Goal: Information Seeking & Learning: Learn about a topic

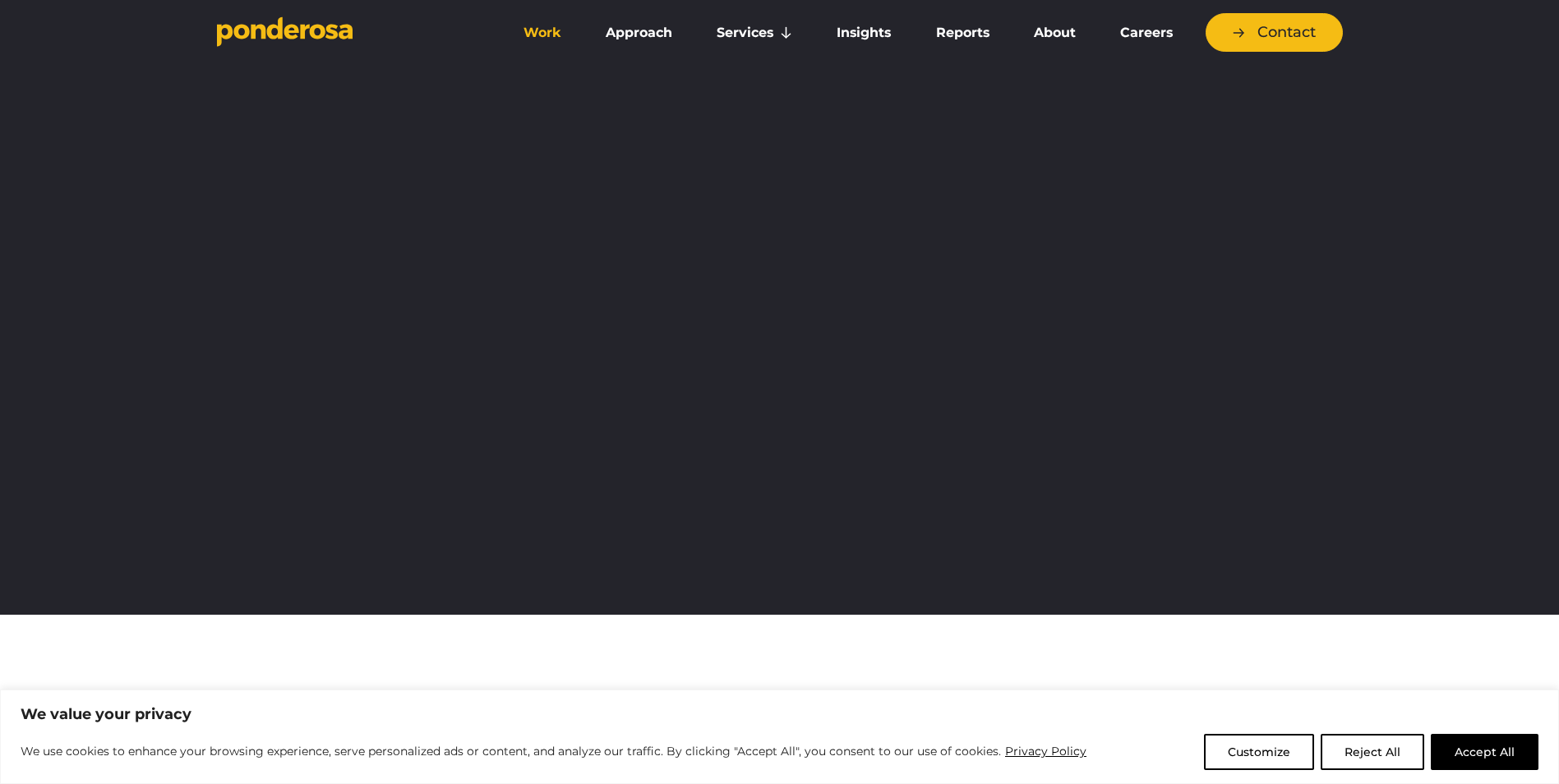
click at [538, 29] on link "Work" at bounding box center [543, 32] width 76 height 34
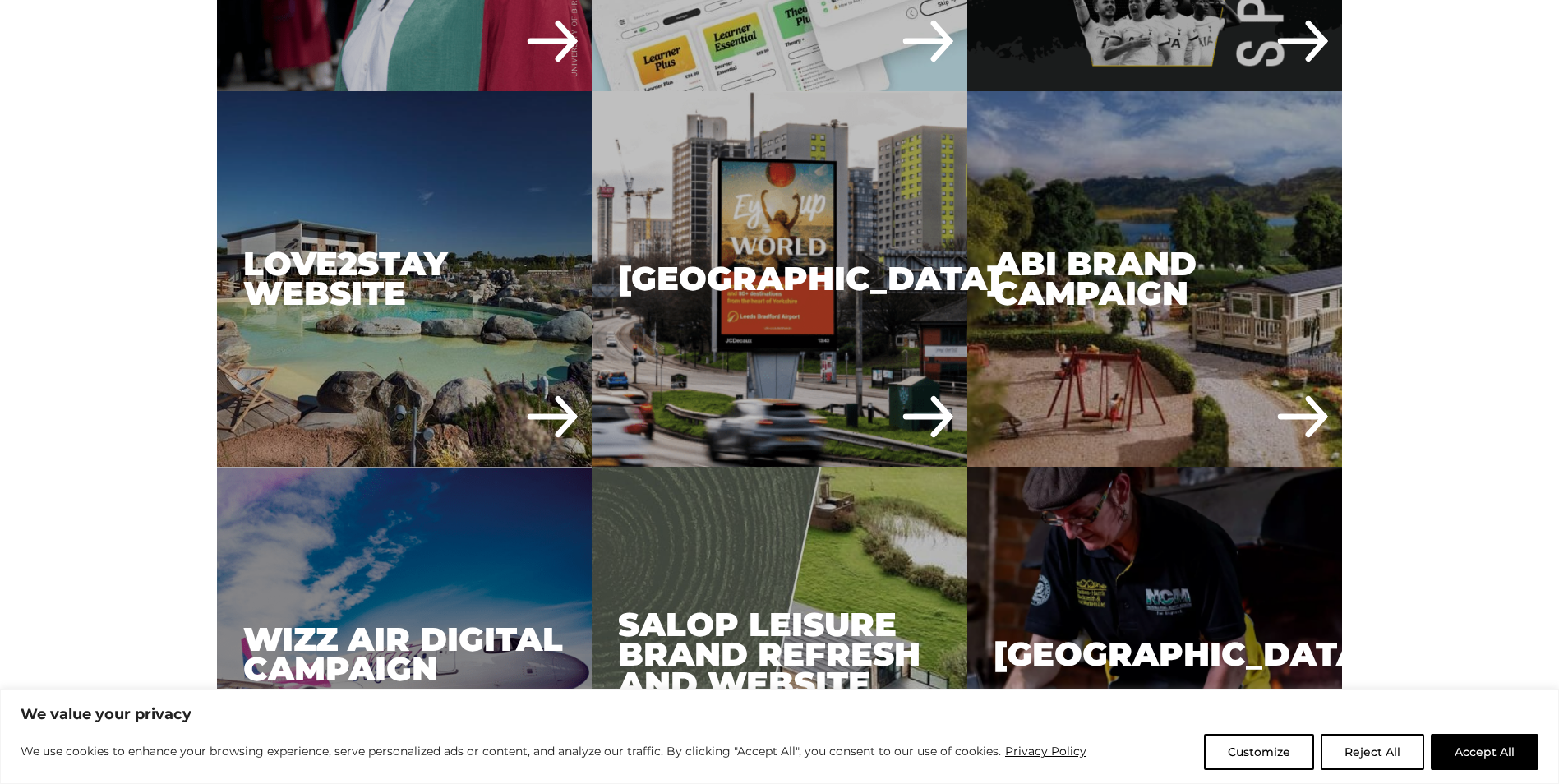
scroll to position [3697, 0]
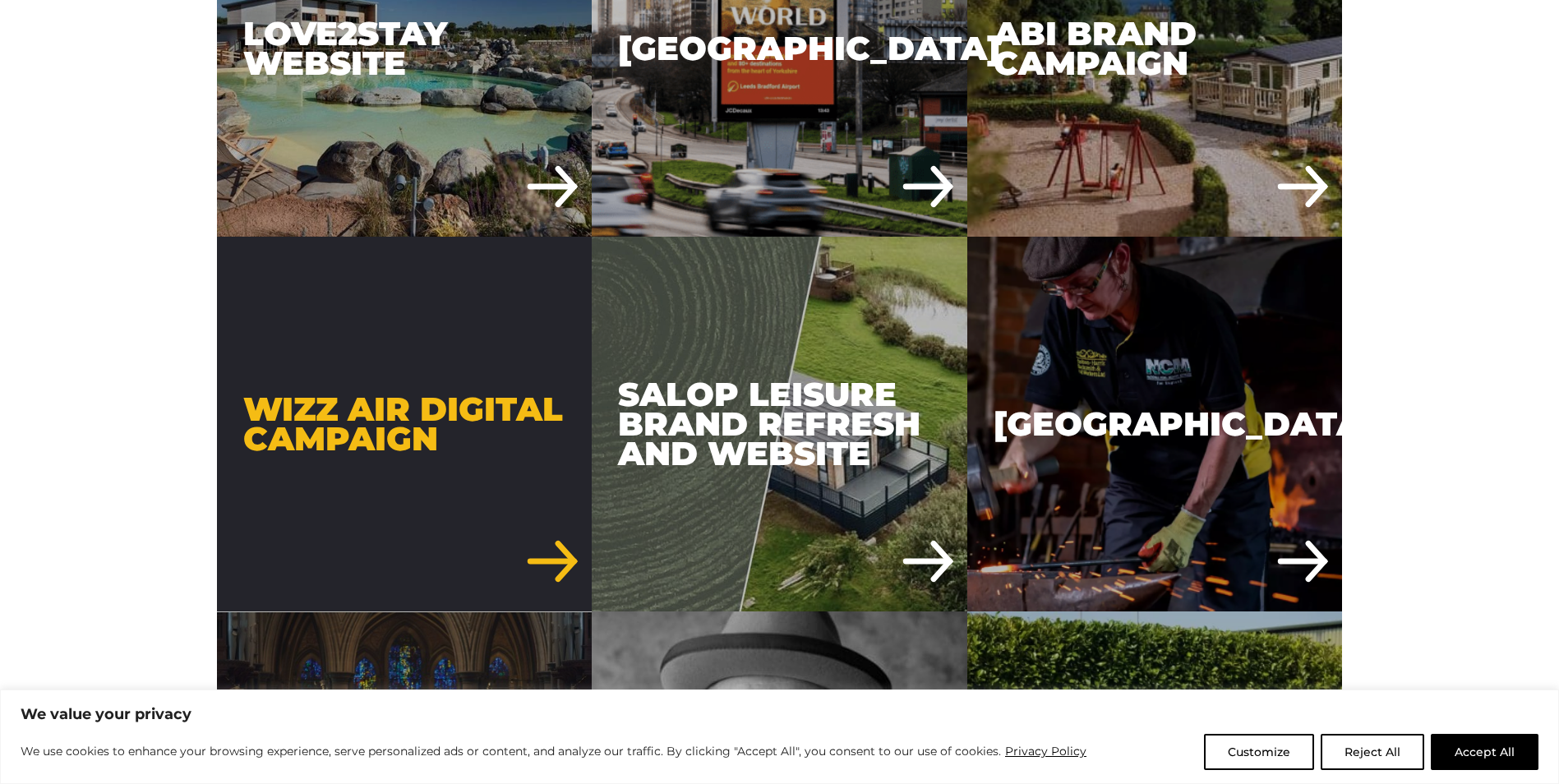
click at [431, 423] on div "Wizz Air Digital Campaign" at bounding box center [404, 424] width 375 height 375
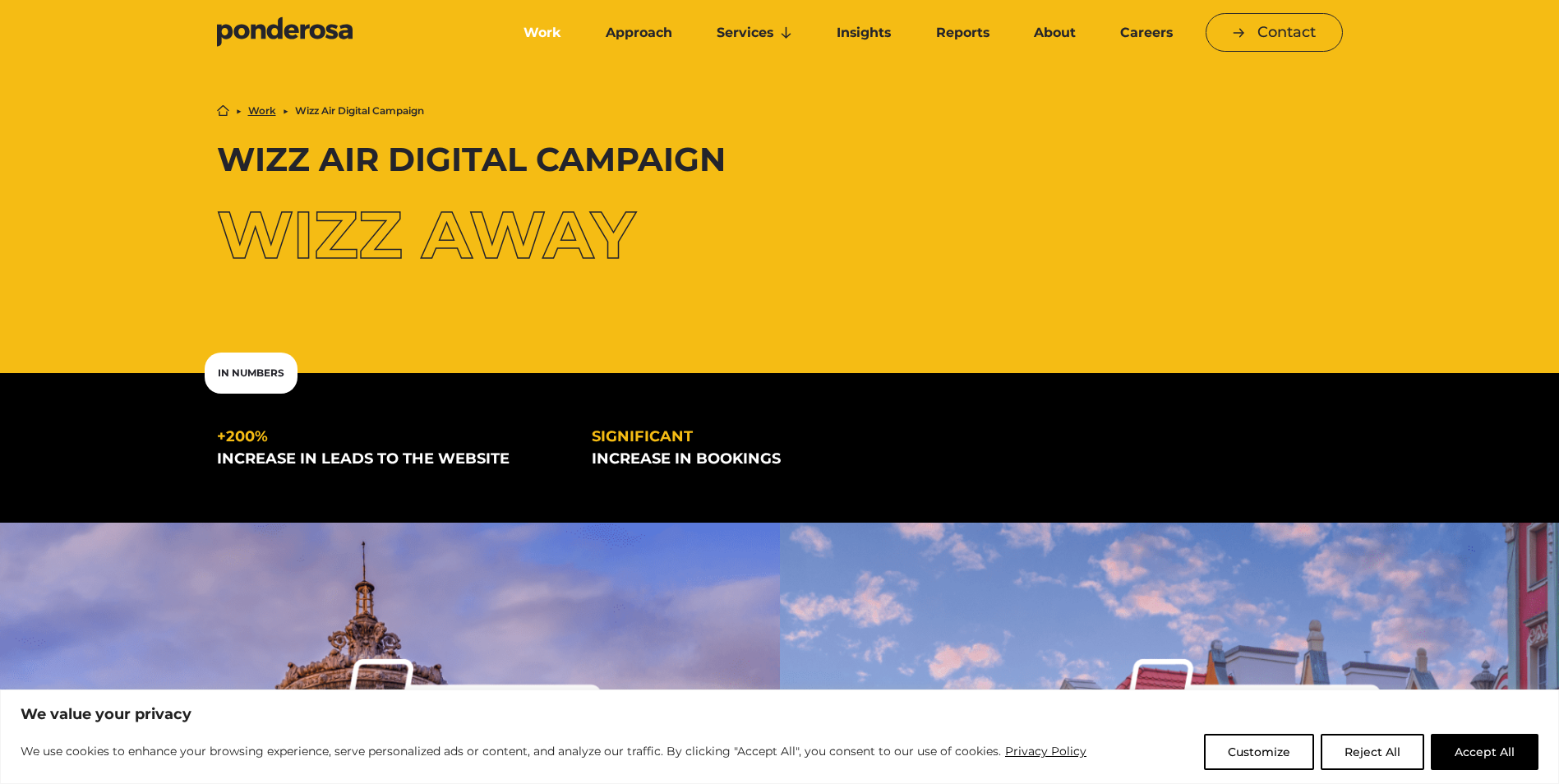
click at [545, 29] on link "Work" at bounding box center [543, 32] width 76 height 34
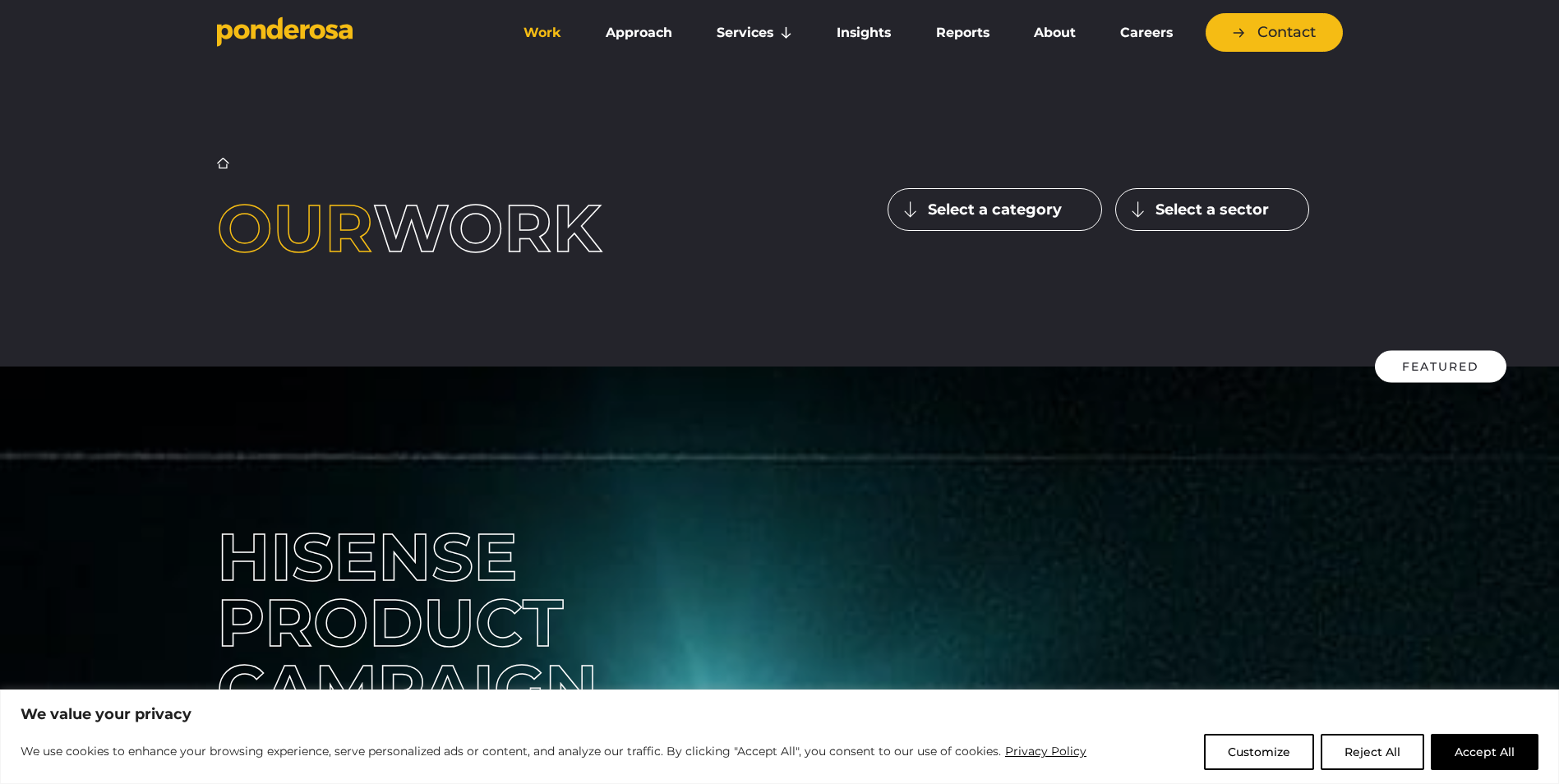
click at [1032, 200] on button "Select a category" at bounding box center [995, 209] width 214 height 43
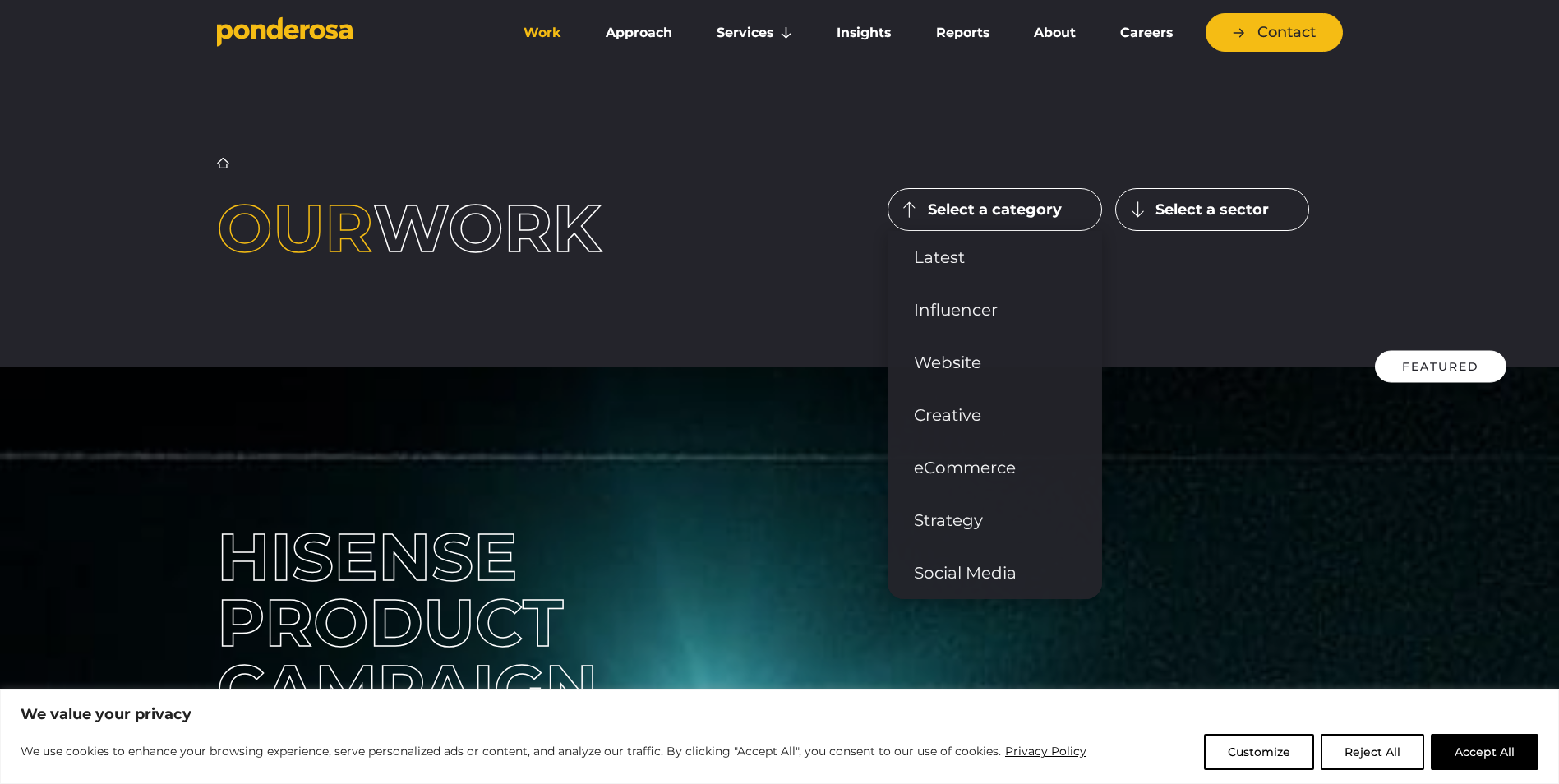
click at [1219, 213] on button "Select a sector" at bounding box center [1212, 209] width 194 height 43
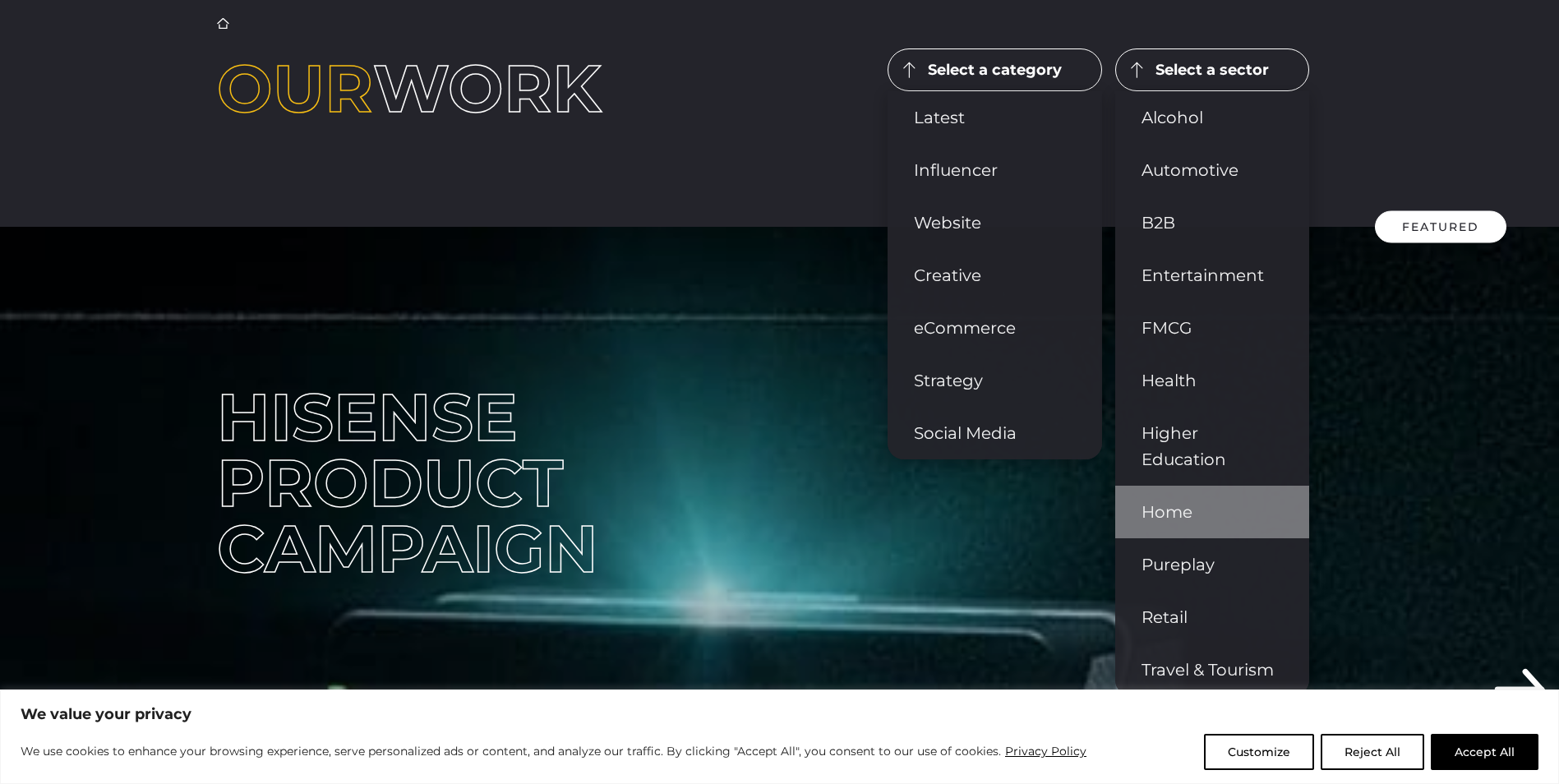
scroll to position [328, 0]
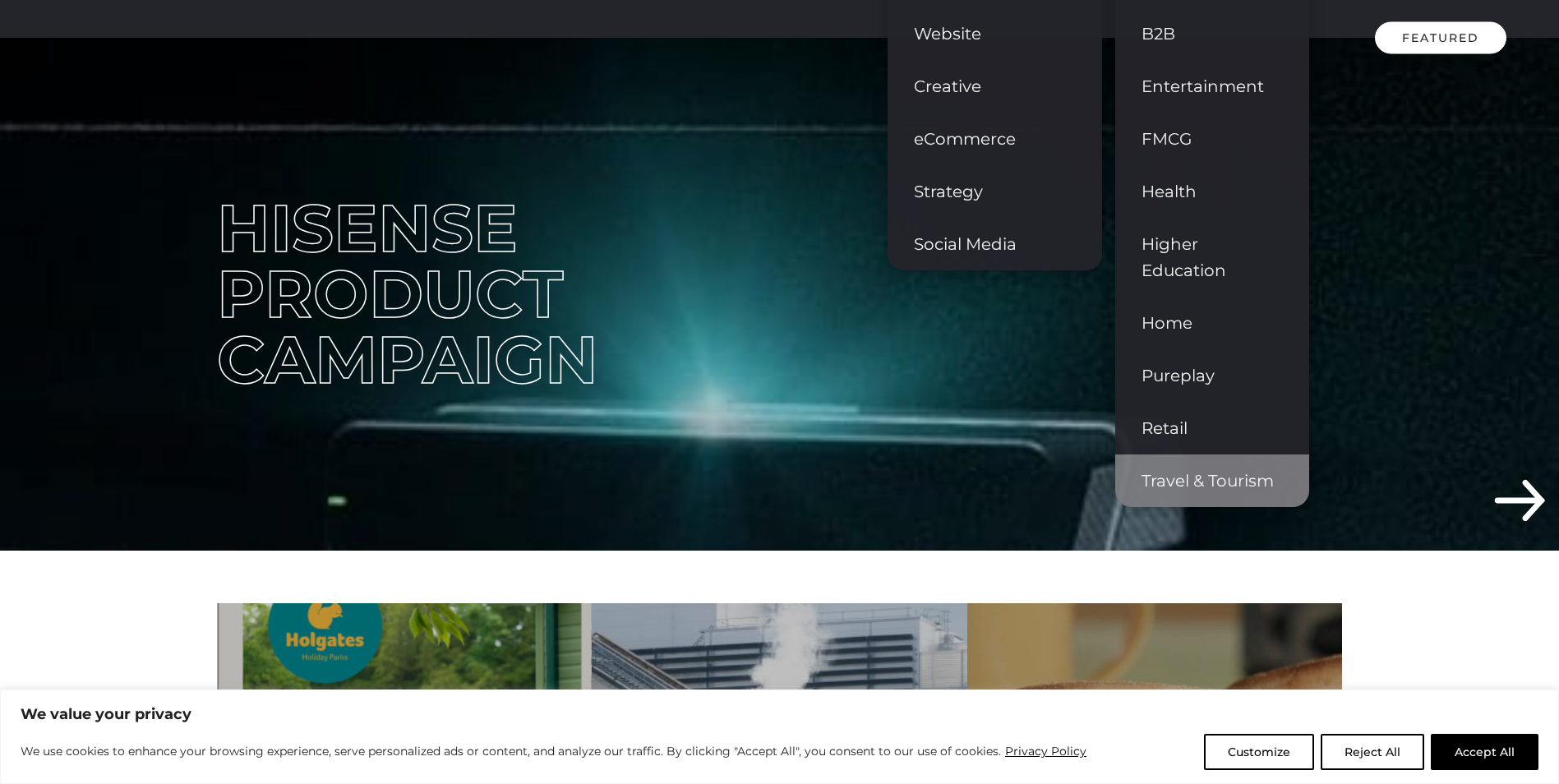
click at [1223, 471] on link "Travel & Tourism" at bounding box center [1212, 480] width 194 height 53
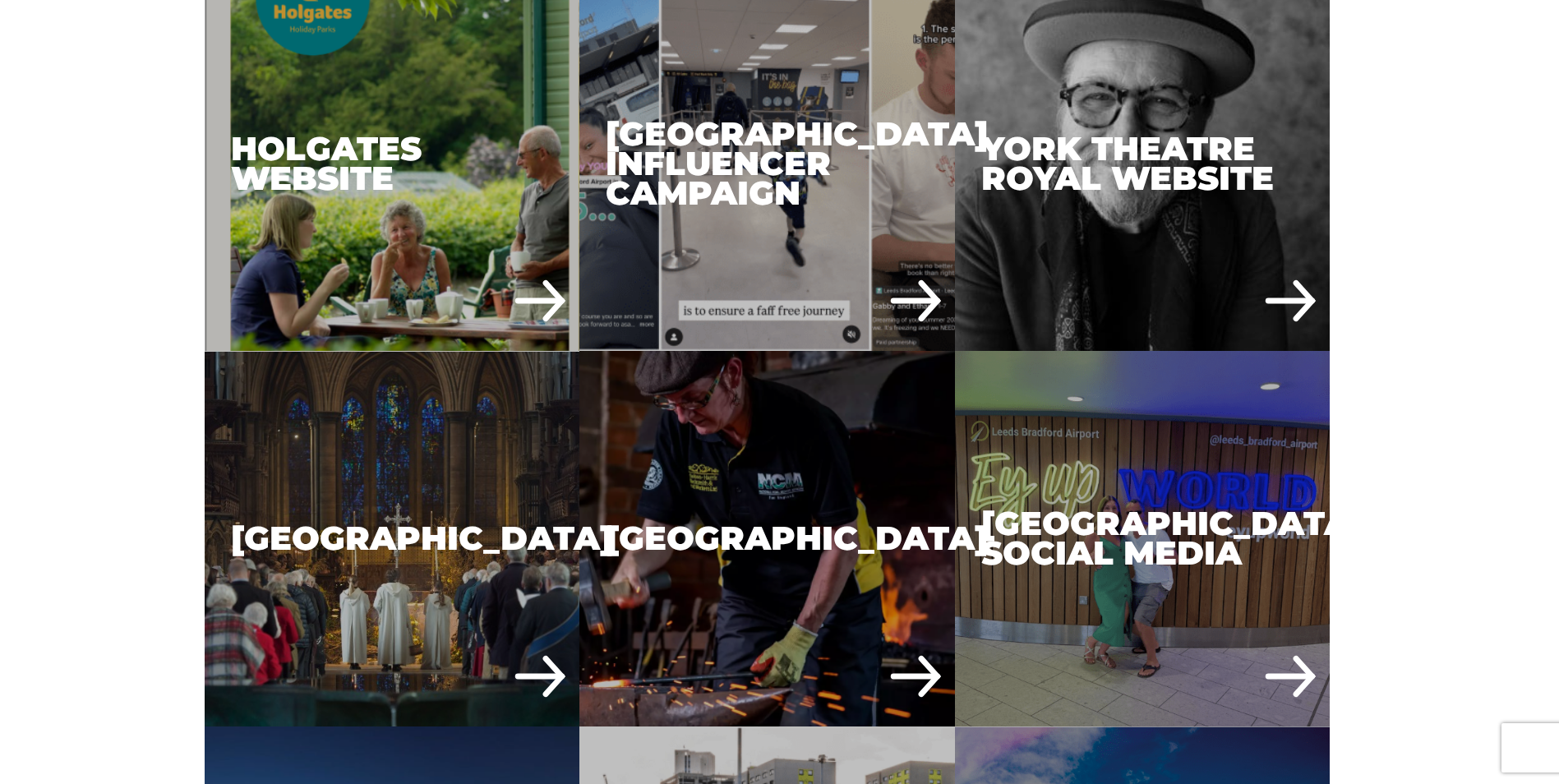
scroll to position [246, 0]
